Goal: Task Accomplishment & Management: Use online tool/utility

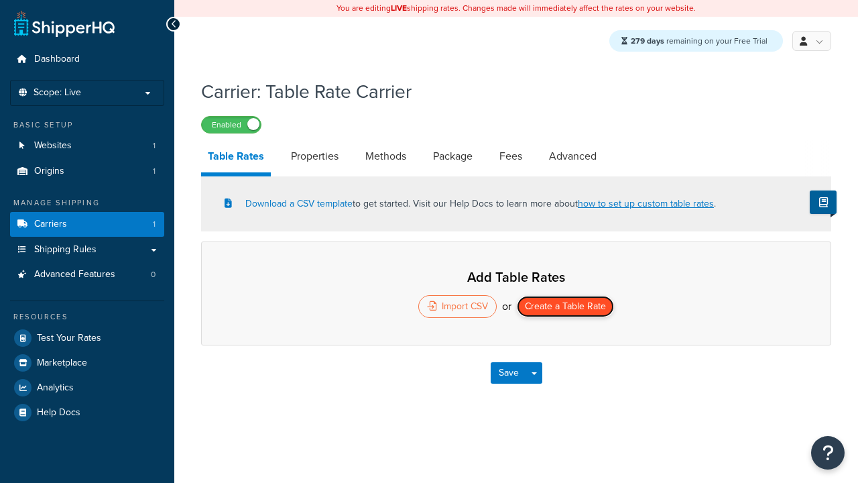
click at [566, 308] on button "Create a Table Rate" at bounding box center [565, 306] width 97 height 21
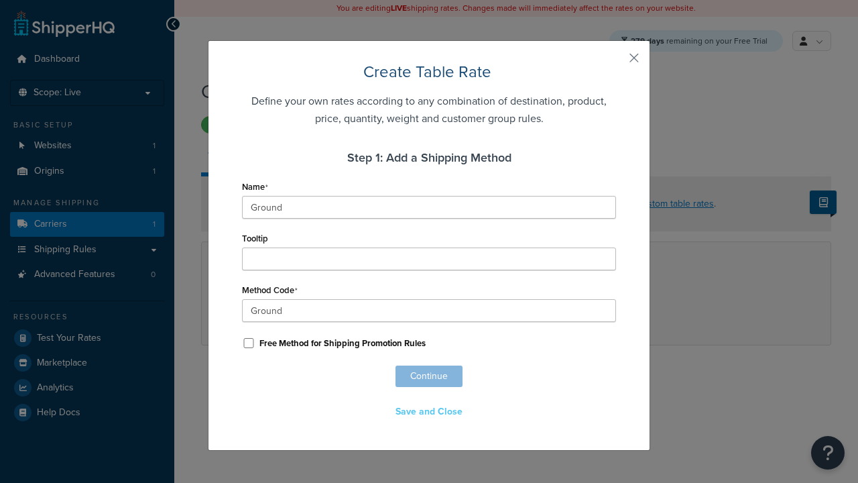
scroll to position [865, 0]
click at [508, 374] on button "Save" at bounding box center [509, 372] width 36 height 21
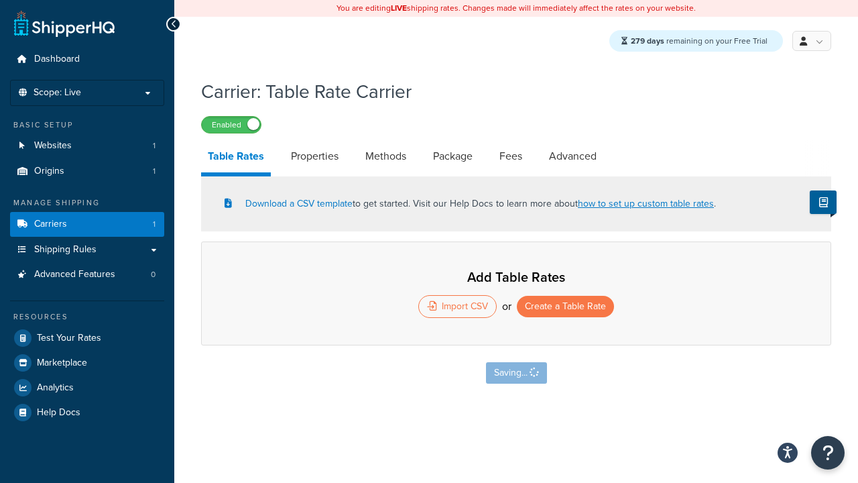
select select "25"
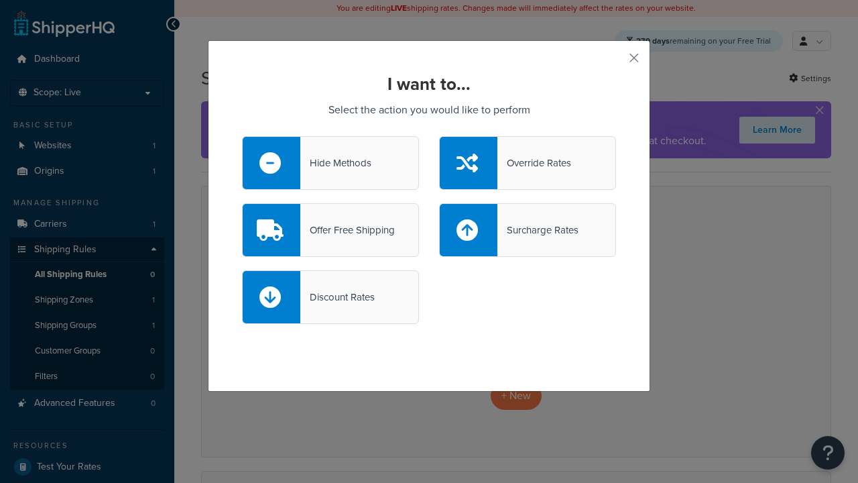
click at [528, 163] on div "Override Rates" at bounding box center [534, 163] width 74 height 19
click at [0, 0] on input "Override Rates" at bounding box center [0, 0] width 0 height 0
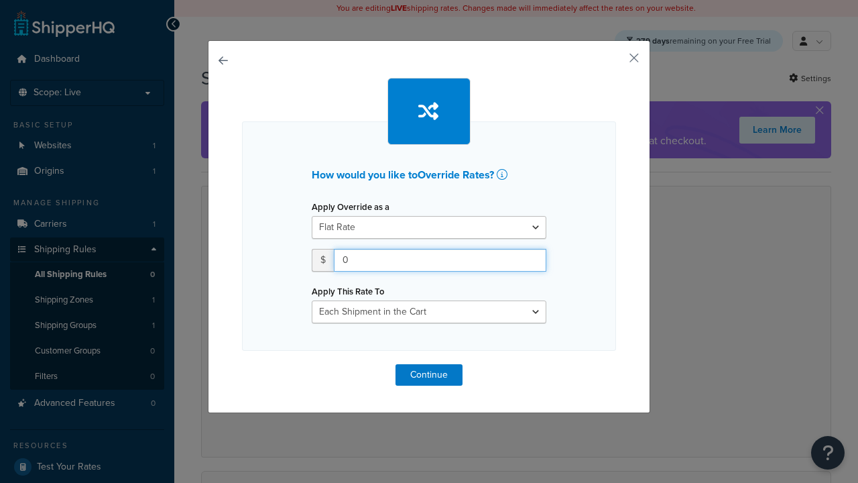
type input "100"
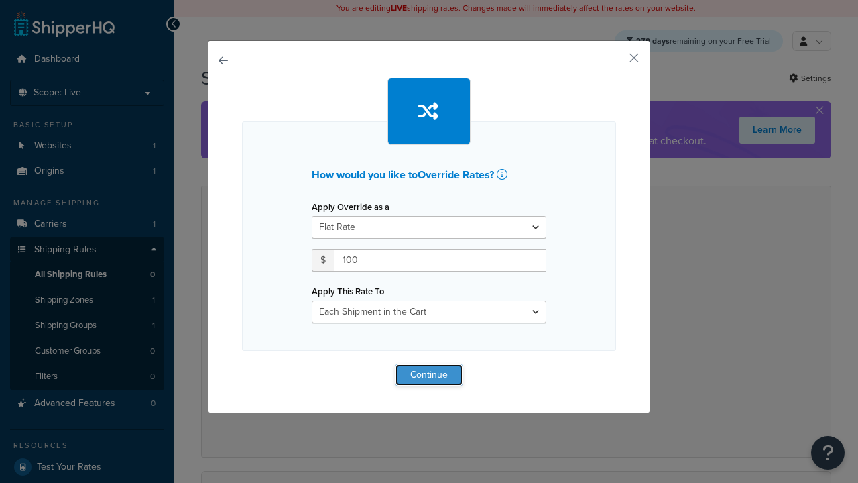
click at [429, 374] on button "Continue" at bounding box center [429, 374] width 67 height 21
